Goal: Transaction & Acquisition: Book appointment/travel/reservation

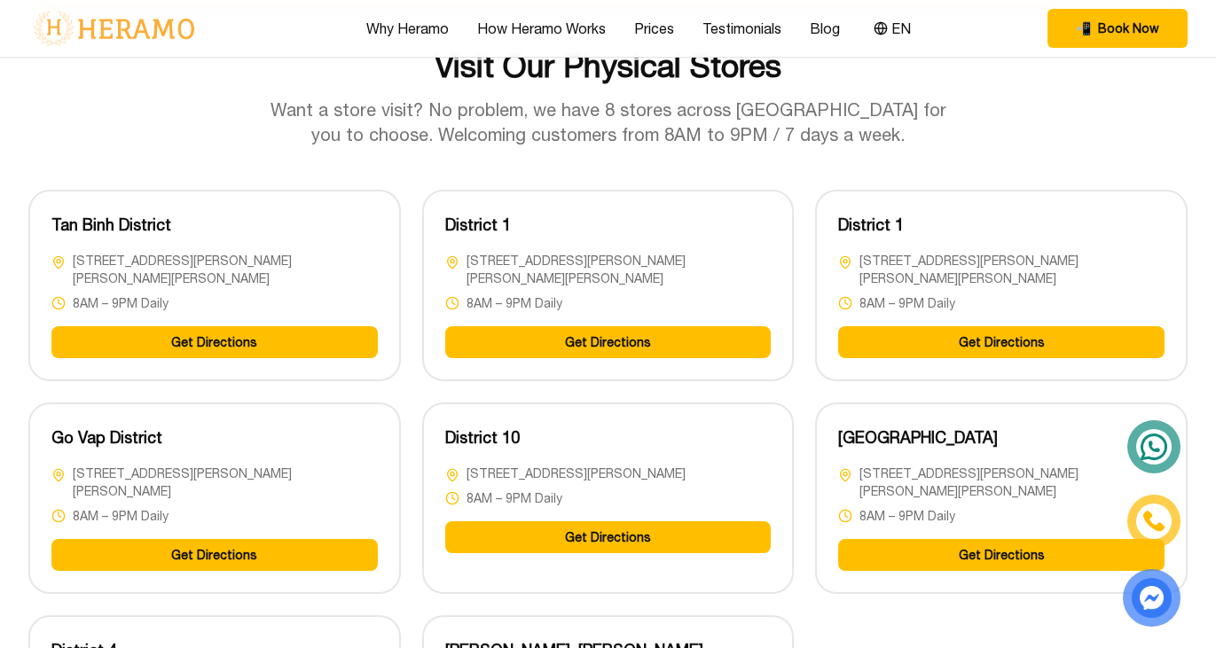
scroll to position [4262, 0]
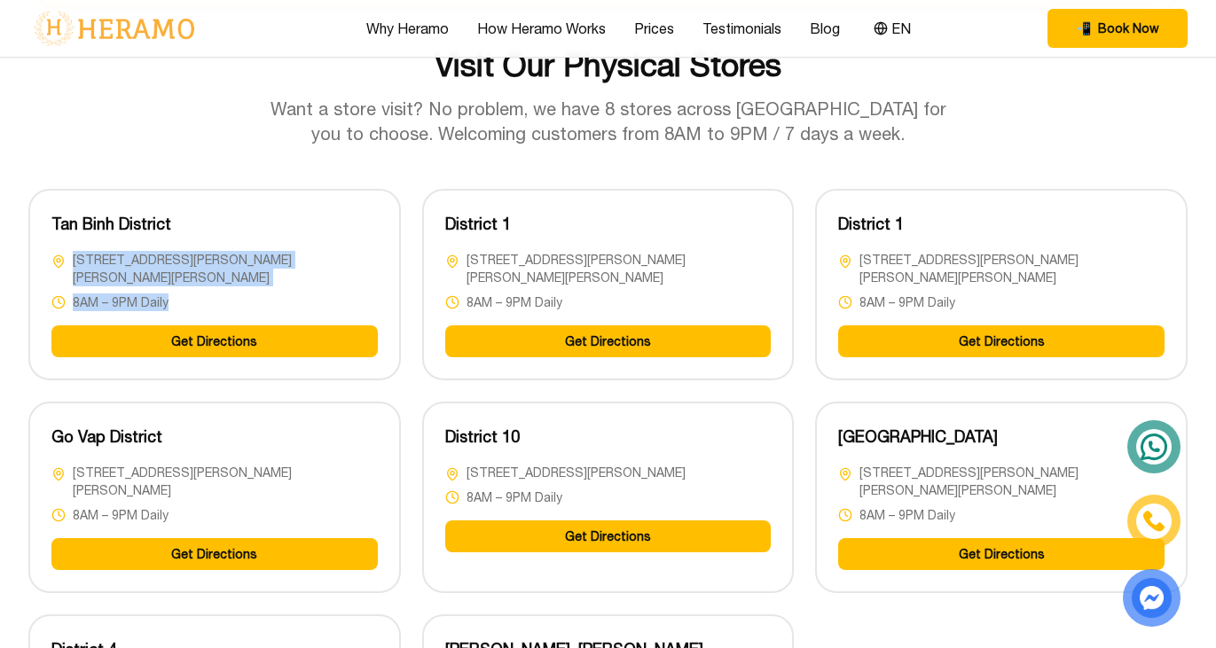
drag, startPoint x: 165, startPoint y: 309, endPoint x: 63, endPoint y: 280, distance: 105.8
click at [63, 280] on div "[STREET_ADDRESS][PERSON_NAME][PERSON_NAME][PERSON_NAME] – 9PM Daily" at bounding box center [214, 281] width 326 height 60
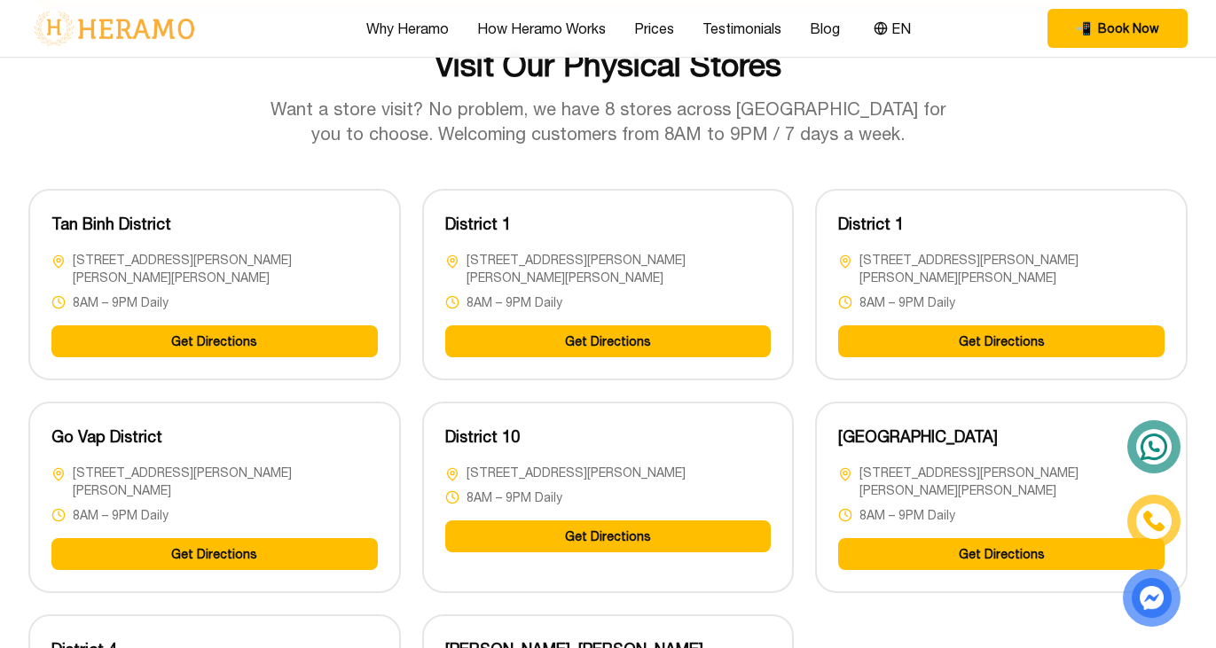
click at [68, 280] on div "[STREET_ADDRESS][PERSON_NAME][PERSON_NAME][PERSON_NAME]" at bounding box center [214, 268] width 326 height 35
drag, startPoint x: 70, startPoint y: 280, endPoint x: 382, endPoint y: 283, distance: 312.1
click at [382, 283] on div "[PERSON_NAME] District [STREET_ADDRESS][PERSON_NAME][PERSON_NAME][PERSON_NAME] …" at bounding box center [214, 285] width 372 height 192
copy span "[STREET_ADDRESS][PERSON_NAME][PERSON_NAME][PERSON_NAME]"
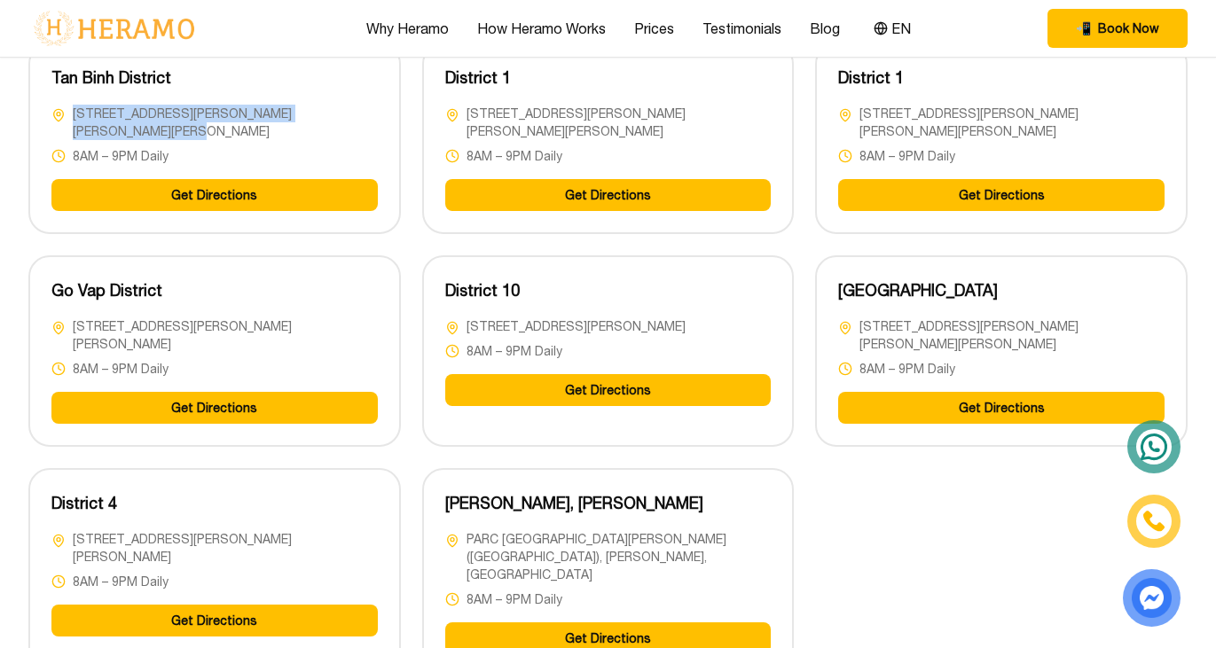
scroll to position [4403, 0]
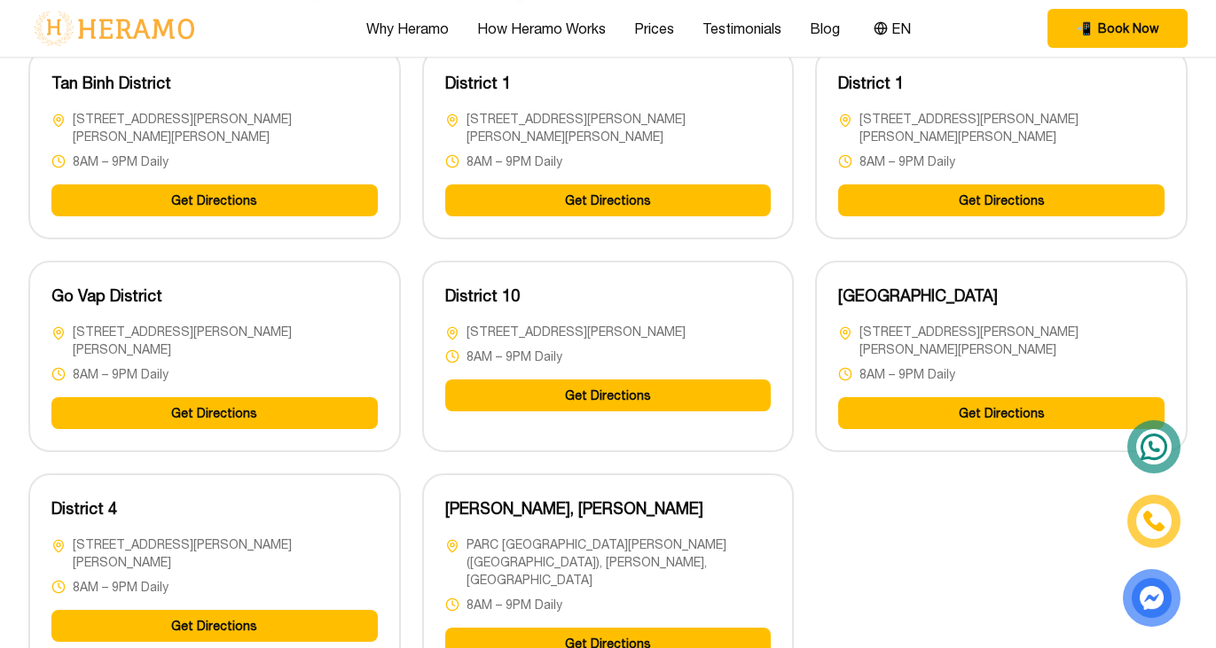
click at [809, 272] on div "[PERSON_NAME][GEOGRAPHIC_DATA] [GEOGRAPHIC_DATA][PERSON_NAME][STREET_ADDRESS][P…" at bounding box center [607, 365] width 1159 height 635
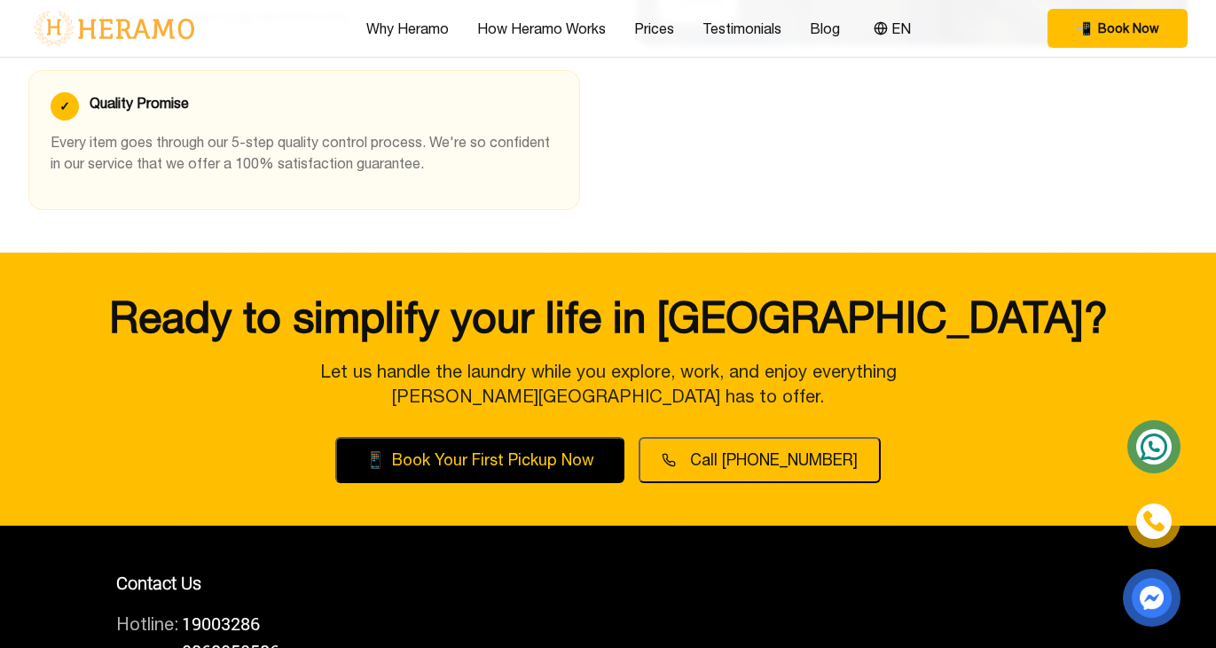
scroll to position [5884, 0]
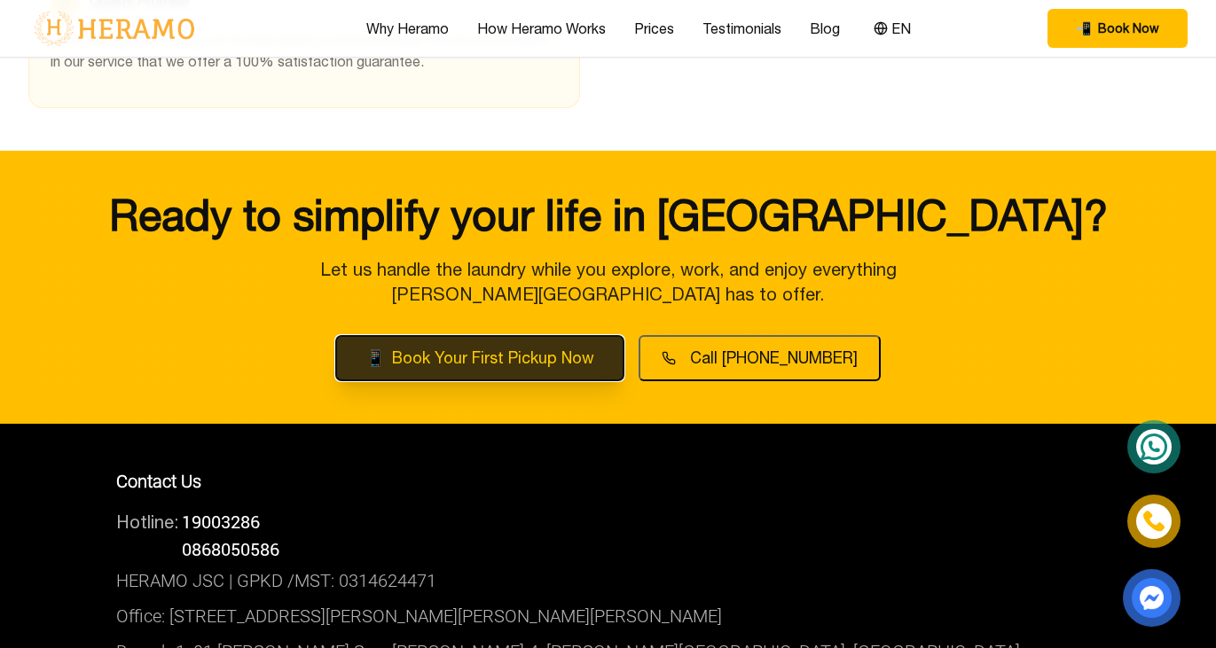
click at [586, 363] on button "📱 Book Your First Pickup Now" at bounding box center [479, 358] width 289 height 46
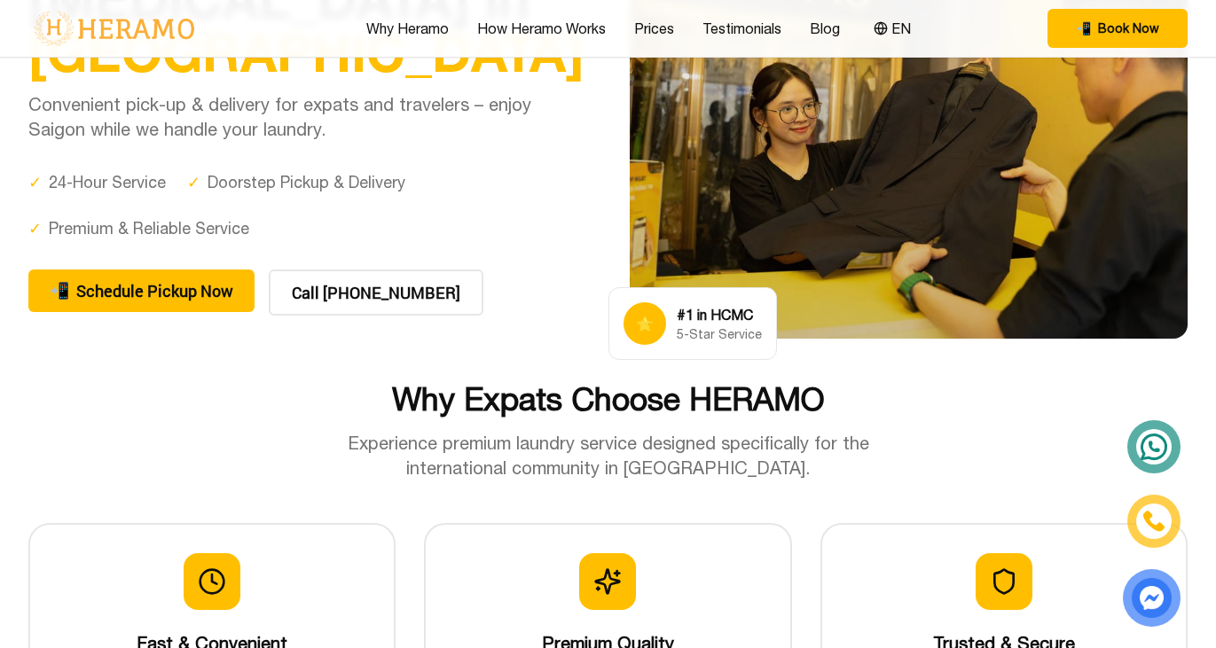
scroll to position [214, 0]
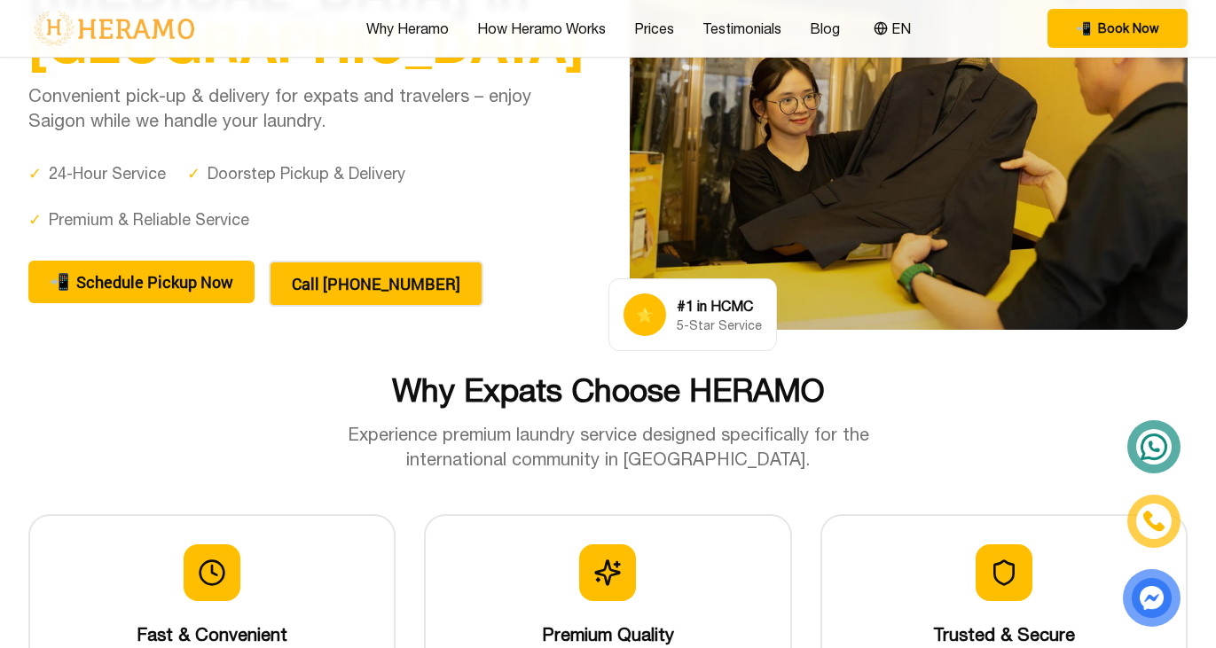
click at [379, 279] on button "Call [PHONE_NUMBER]" at bounding box center [376, 284] width 215 height 46
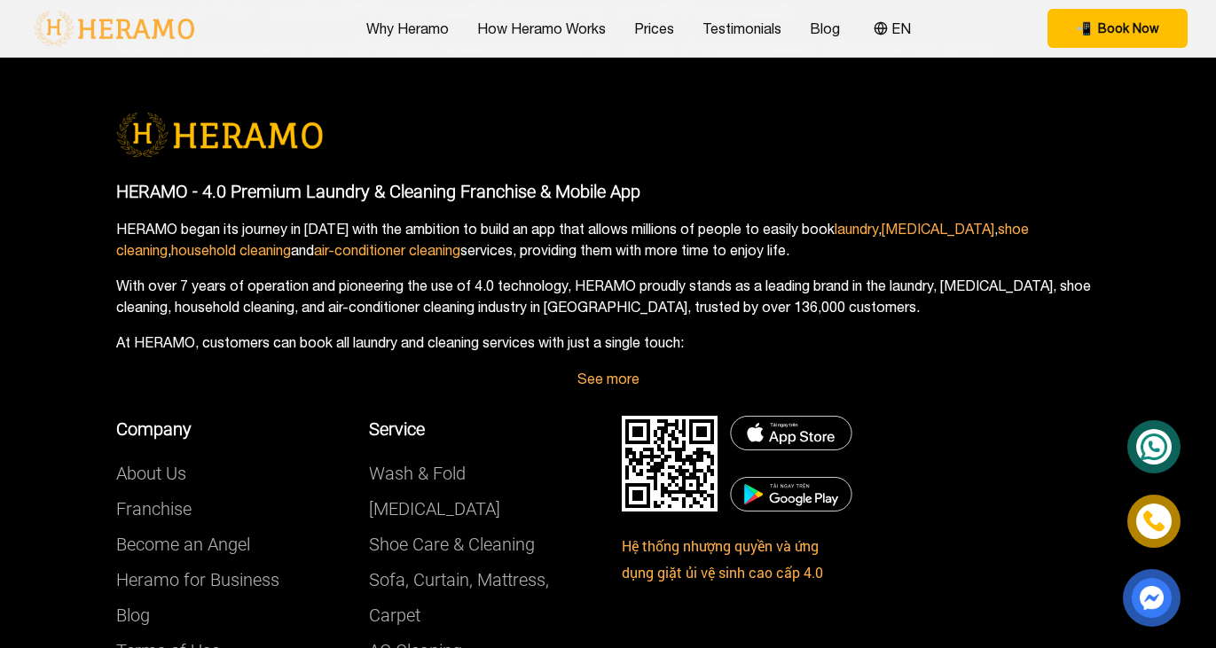
scroll to position [6820, 0]
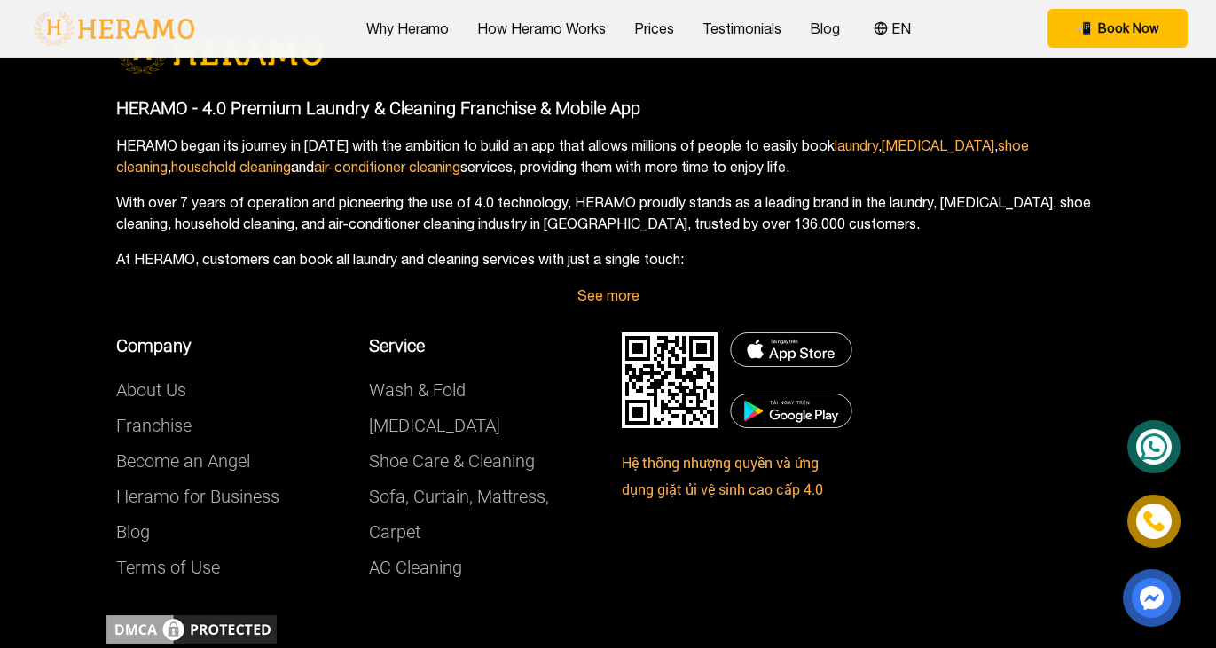
click at [661, 380] on img at bounding box center [670, 380] width 96 height 96
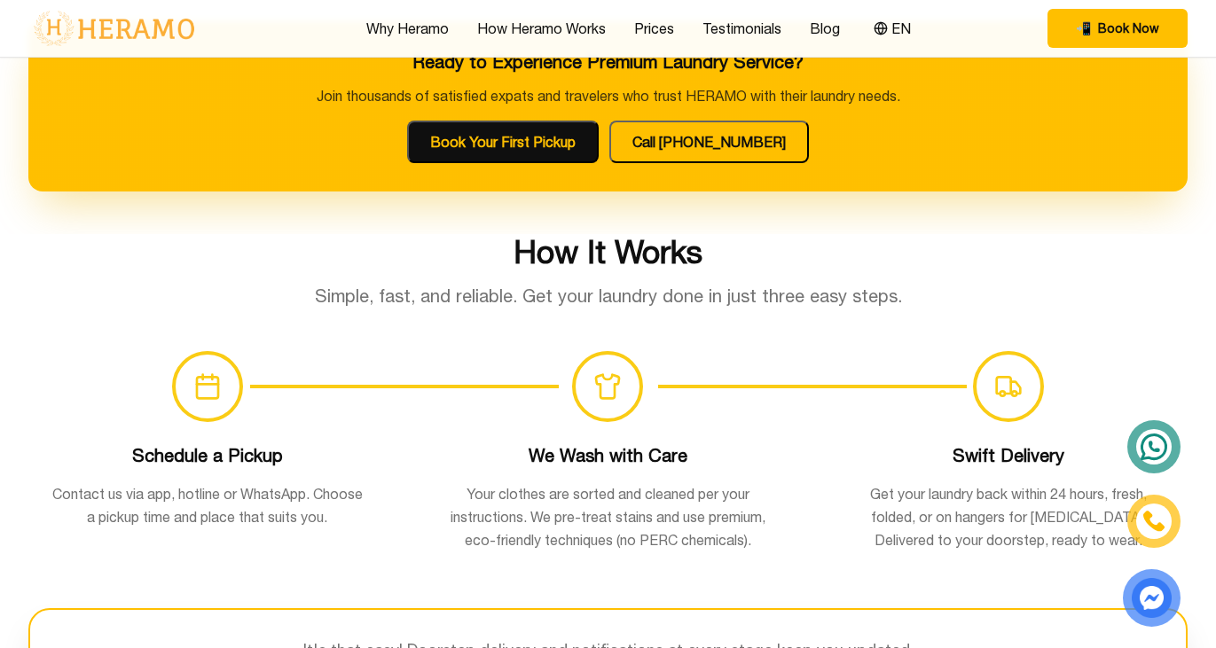
scroll to position [987, 0]
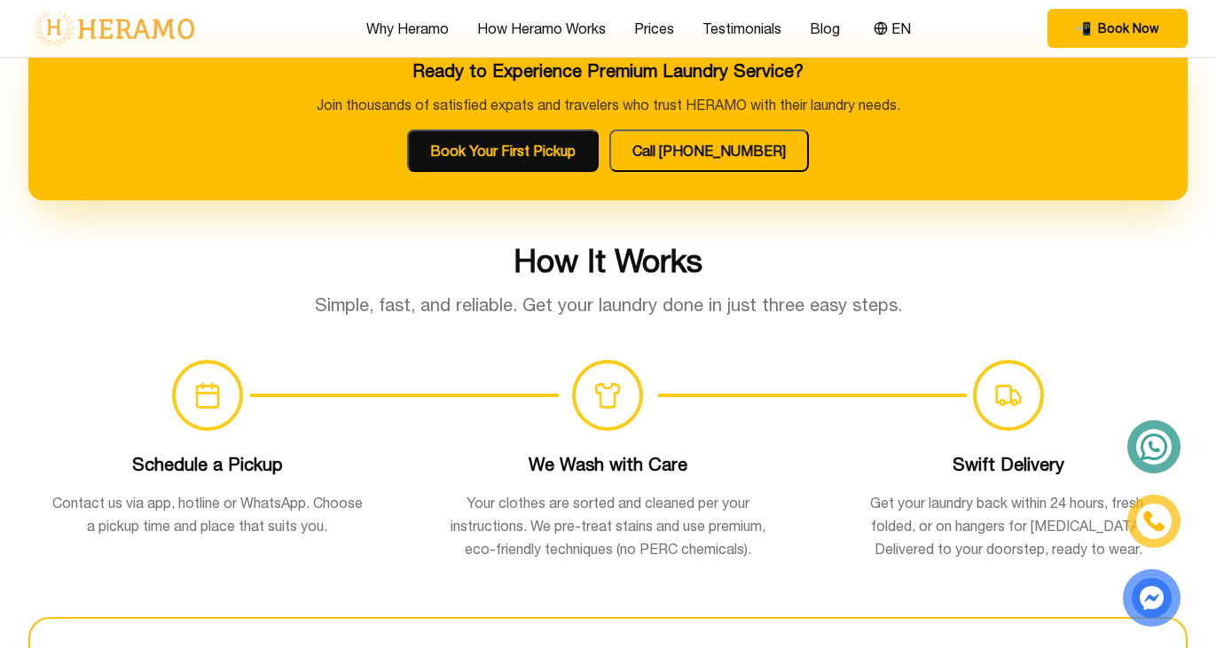
click at [1156, 456] on icon at bounding box center [1153, 447] width 29 height 28
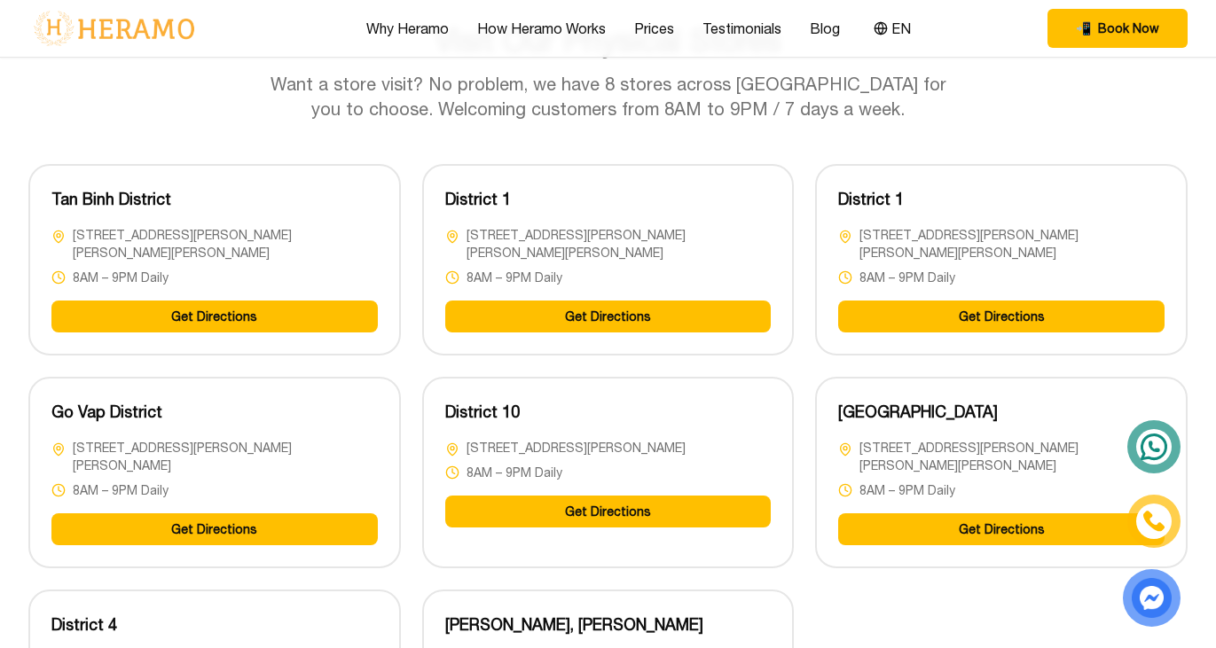
scroll to position [4333, 0]
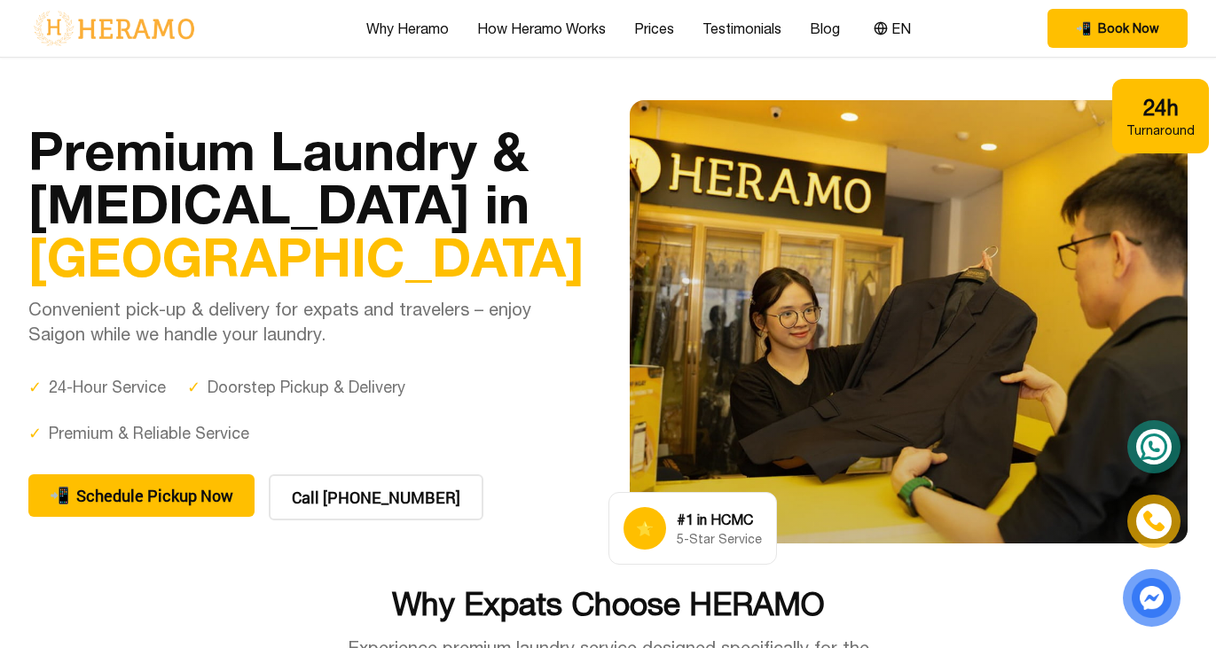
scroll to position [270, 0]
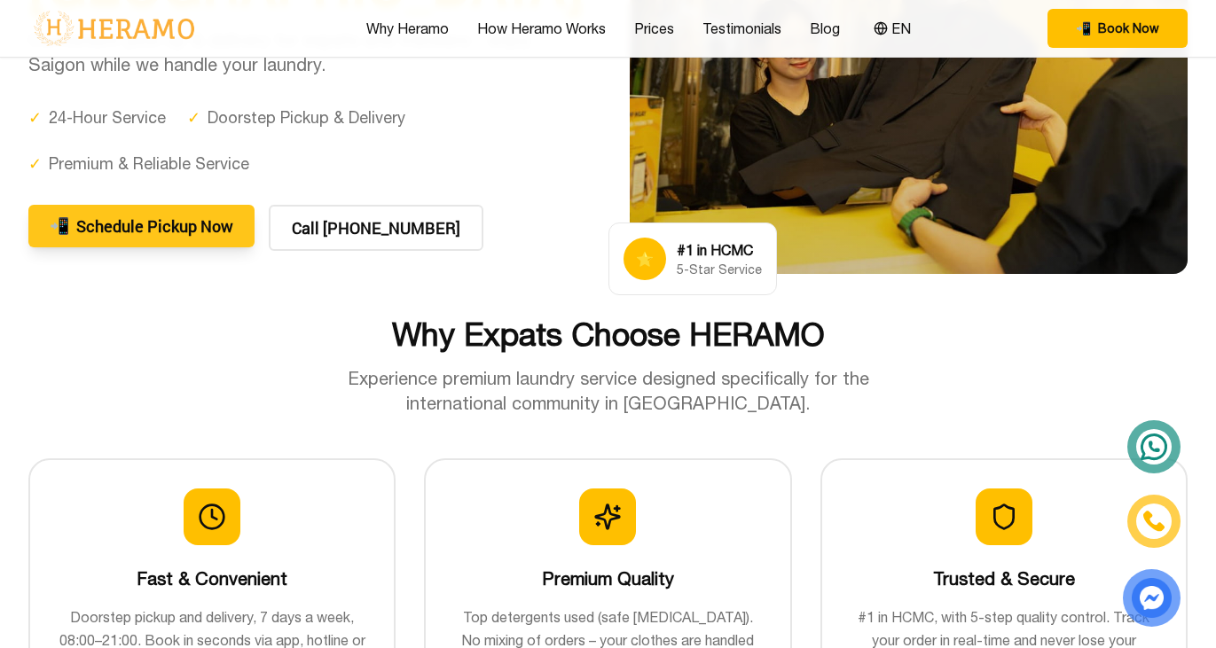
click at [183, 240] on button "📲 Schedule Pickup Now" at bounding box center [141, 226] width 226 height 43
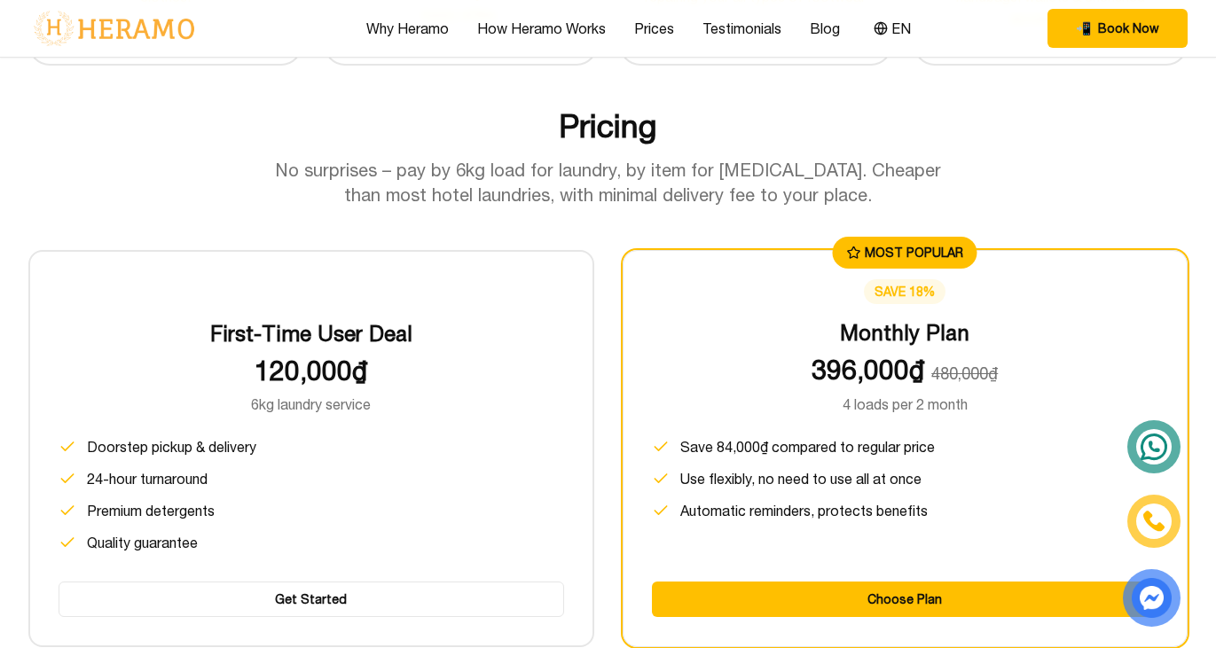
scroll to position [2360, 0]
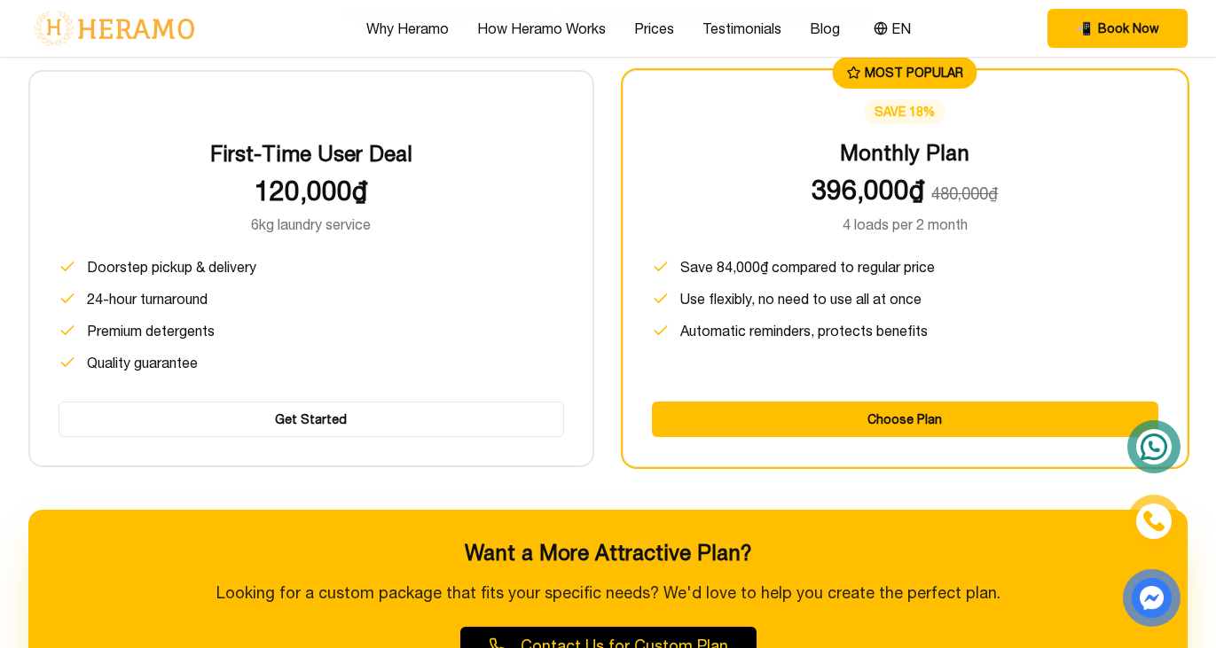
click at [529, 373] on li "Quality guarantee" at bounding box center [311, 362] width 505 height 21
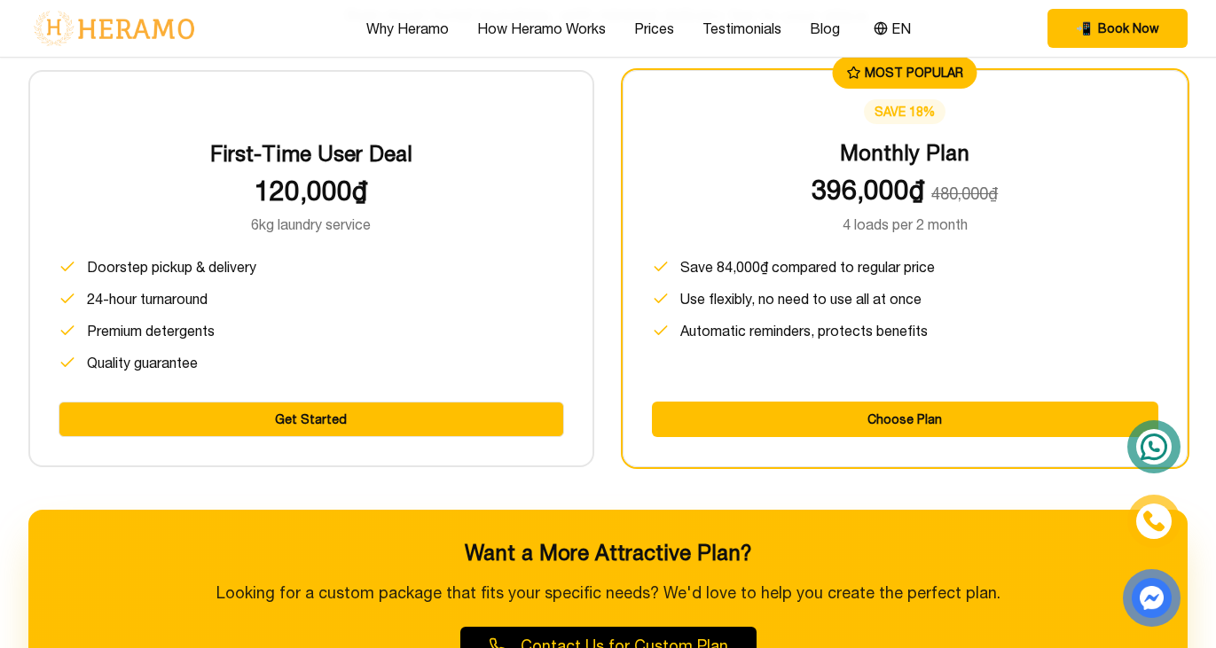
click at [494, 437] on button "Get Started" at bounding box center [311, 419] width 505 height 35
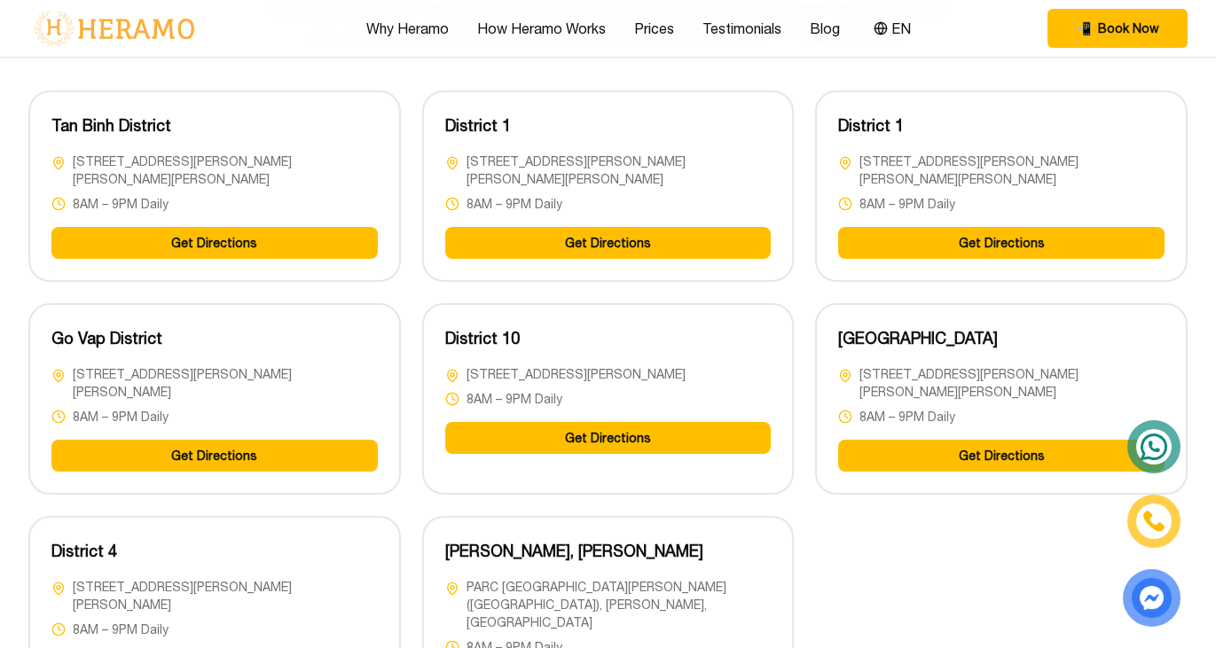
scroll to position [4312, 0]
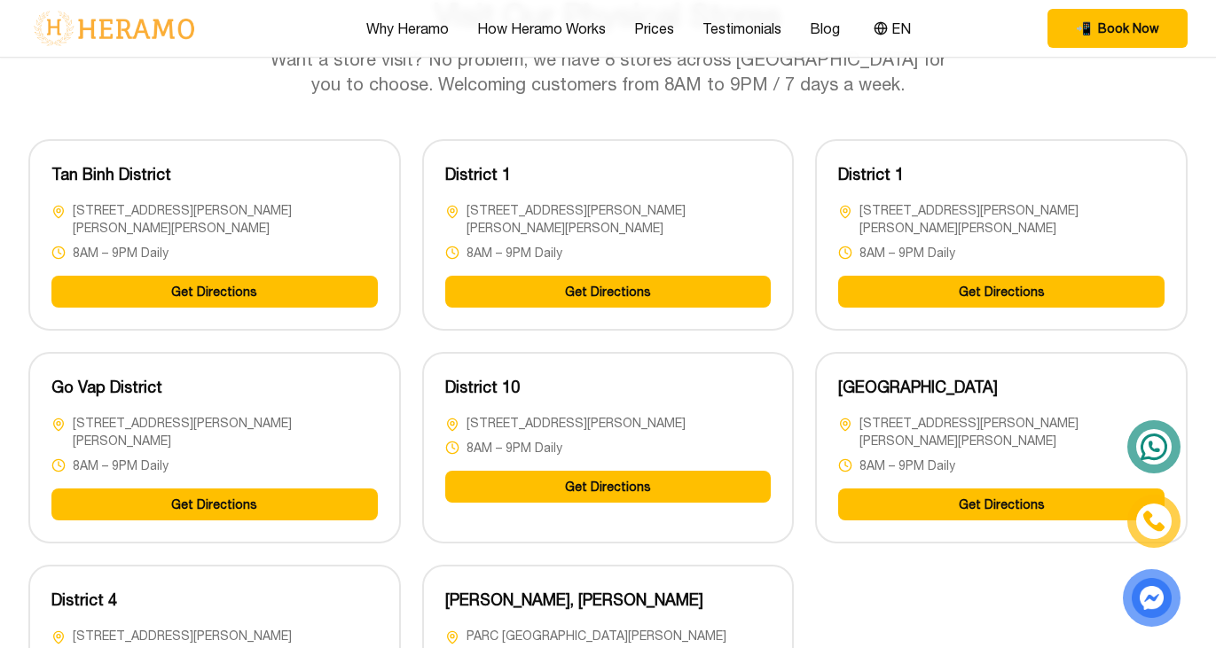
click at [281, 296] on button "Get Directions" at bounding box center [214, 292] width 326 height 32
